Goal: Check status: Check status

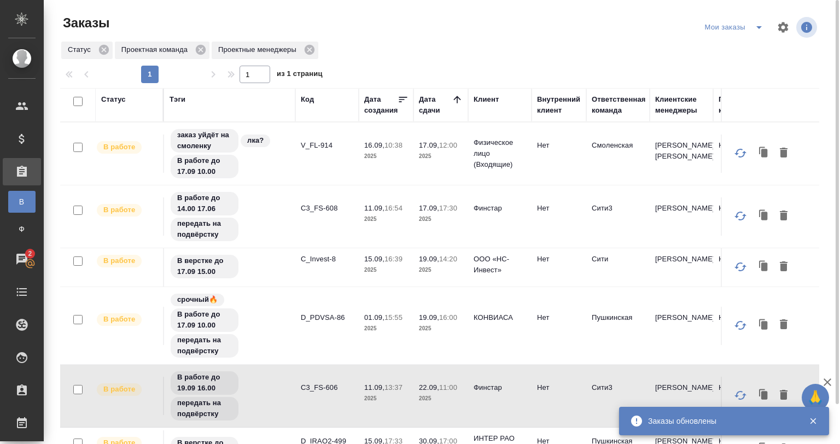
click at [306, 221] on td "C3_FS-608" at bounding box center [326, 216] width 63 height 38
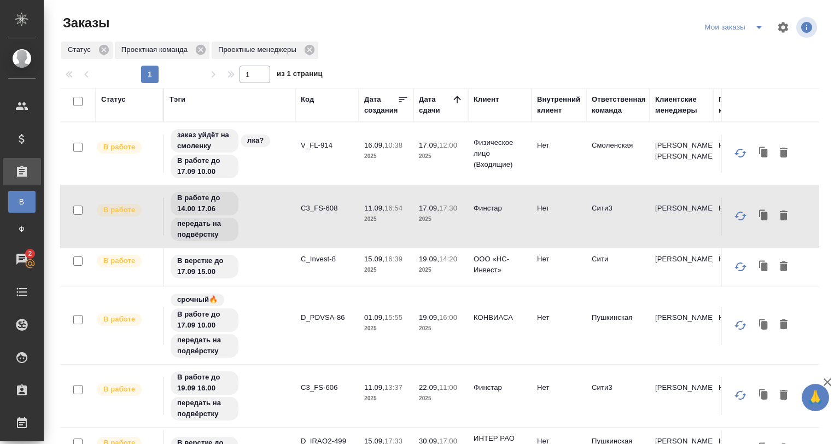
click at [306, 221] on td "C3_FS-608" at bounding box center [326, 216] width 63 height 38
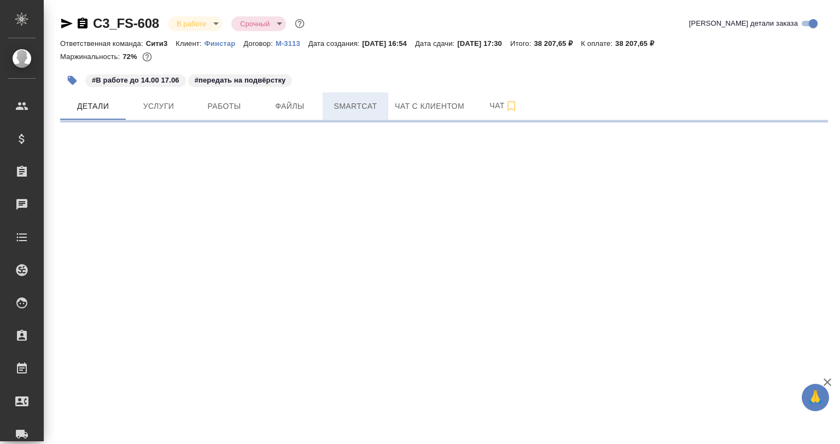
click at [353, 112] on span "Smartcat" at bounding box center [355, 107] width 53 height 14
select select "RU"
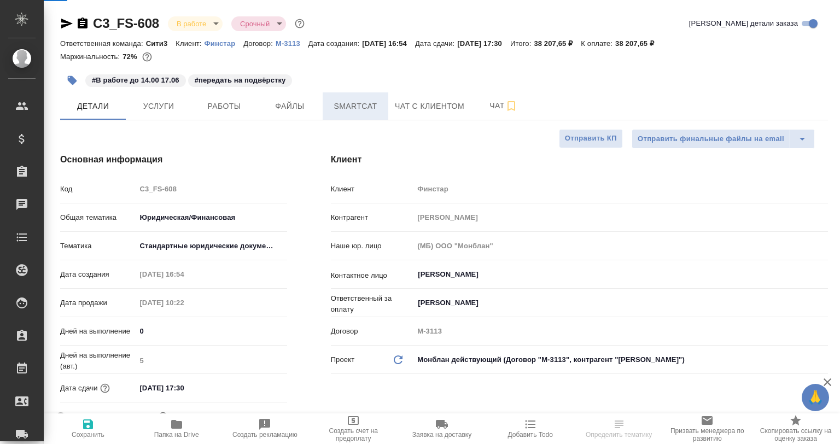
type textarea "x"
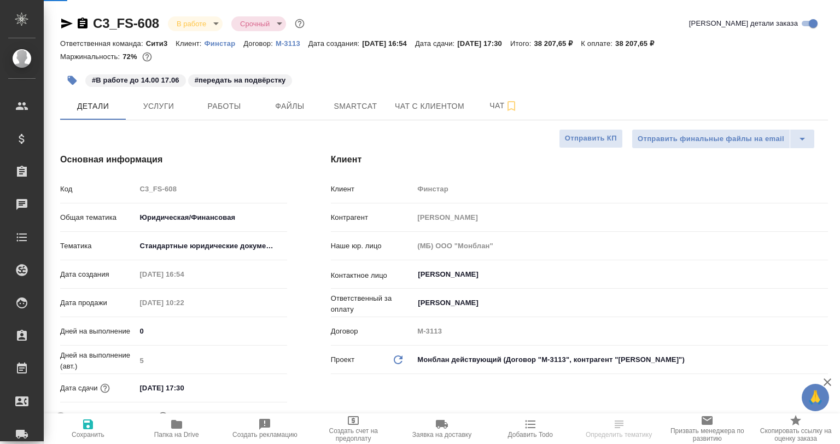
type textarea "x"
type input "[PERSON_NAME]"
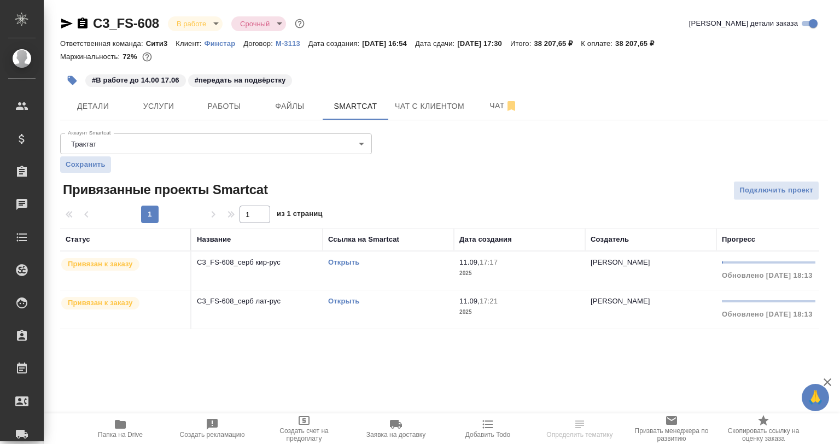
scroll to position [0, 182]
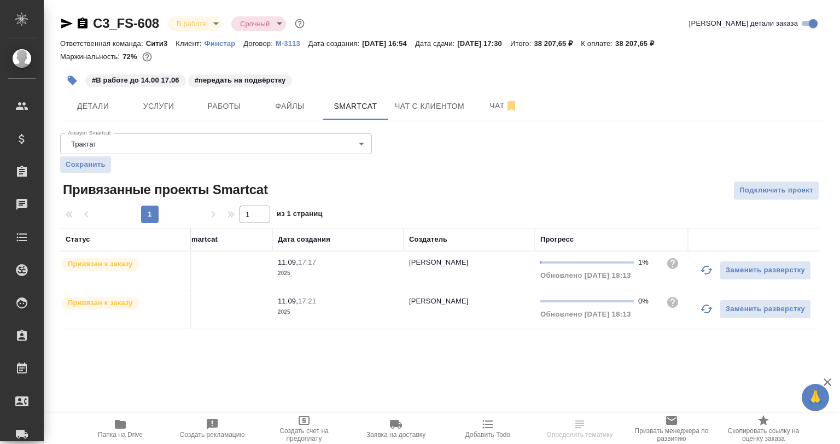
drag, startPoint x: 709, startPoint y: 311, endPoint x: 697, endPoint y: 270, distance: 42.2
click at [709, 310] on icon "button" at bounding box center [707, 309] width 12 height 9
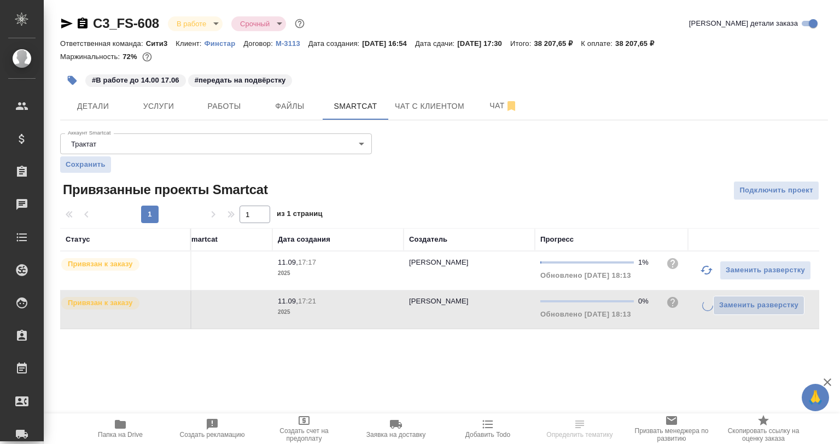
click at [696, 262] on button "button" at bounding box center [707, 270] width 26 height 26
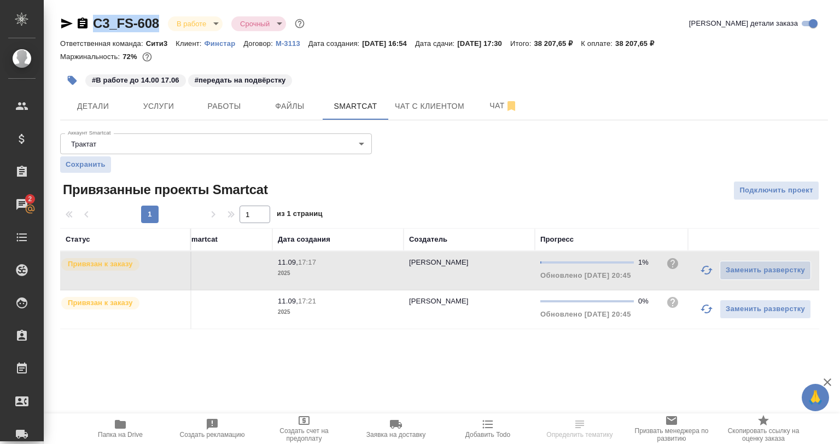
drag, startPoint x: 160, startPoint y: 20, endPoint x: 81, endPoint y: 20, distance: 79.3
click at [81, 20] on div "C3_FS-608 В работе inProgress Срочный urgent" at bounding box center [183, 24] width 247 height 18
click at [364, 85] on div "#В работе до 14.00 17.06 #передать на подвёрстку" at bounding box center [316, 80] width 512 height 24
